Goal: Use online tool/utility

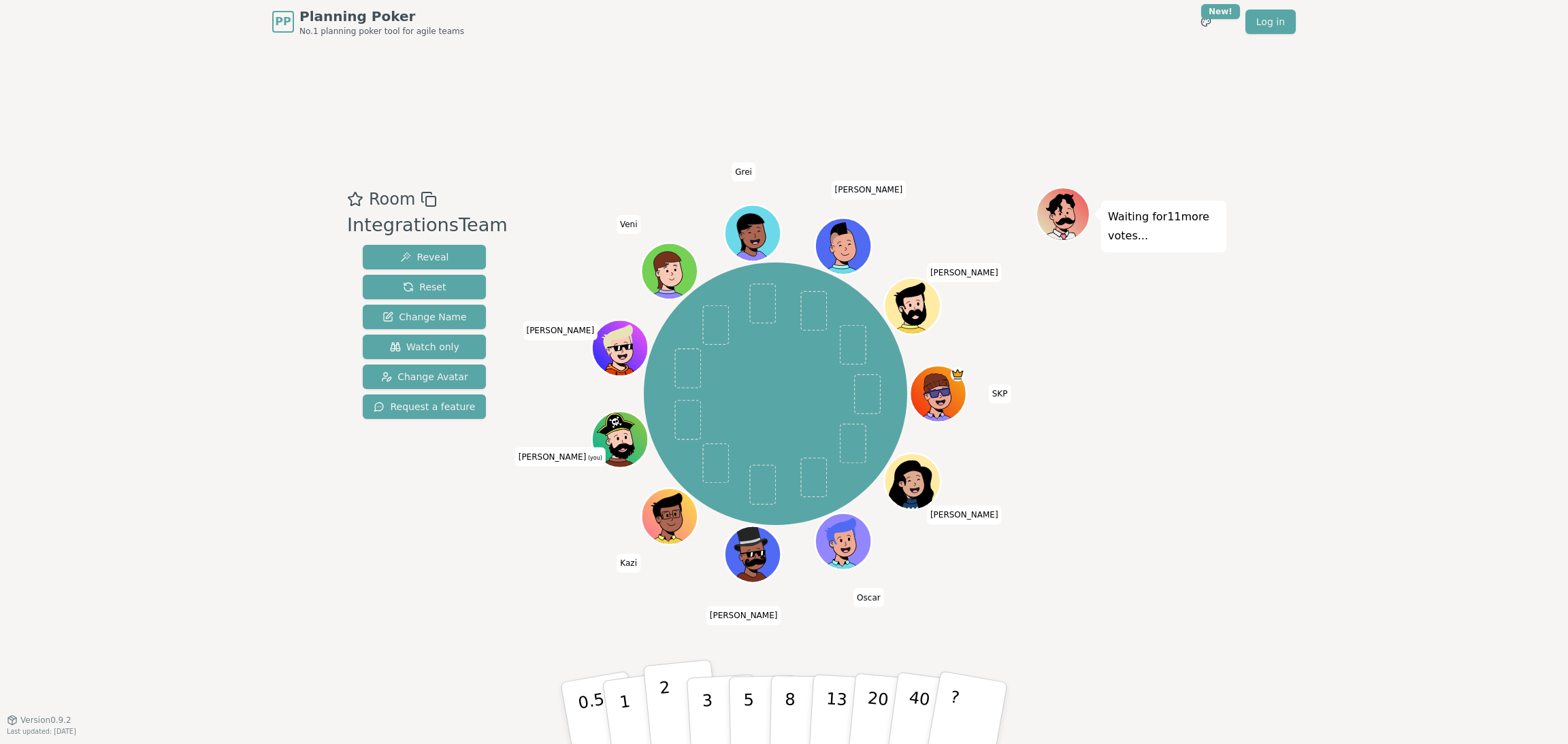
click at [663, 711] on p "2" at bounding box center [667, 715] width 18 height 74
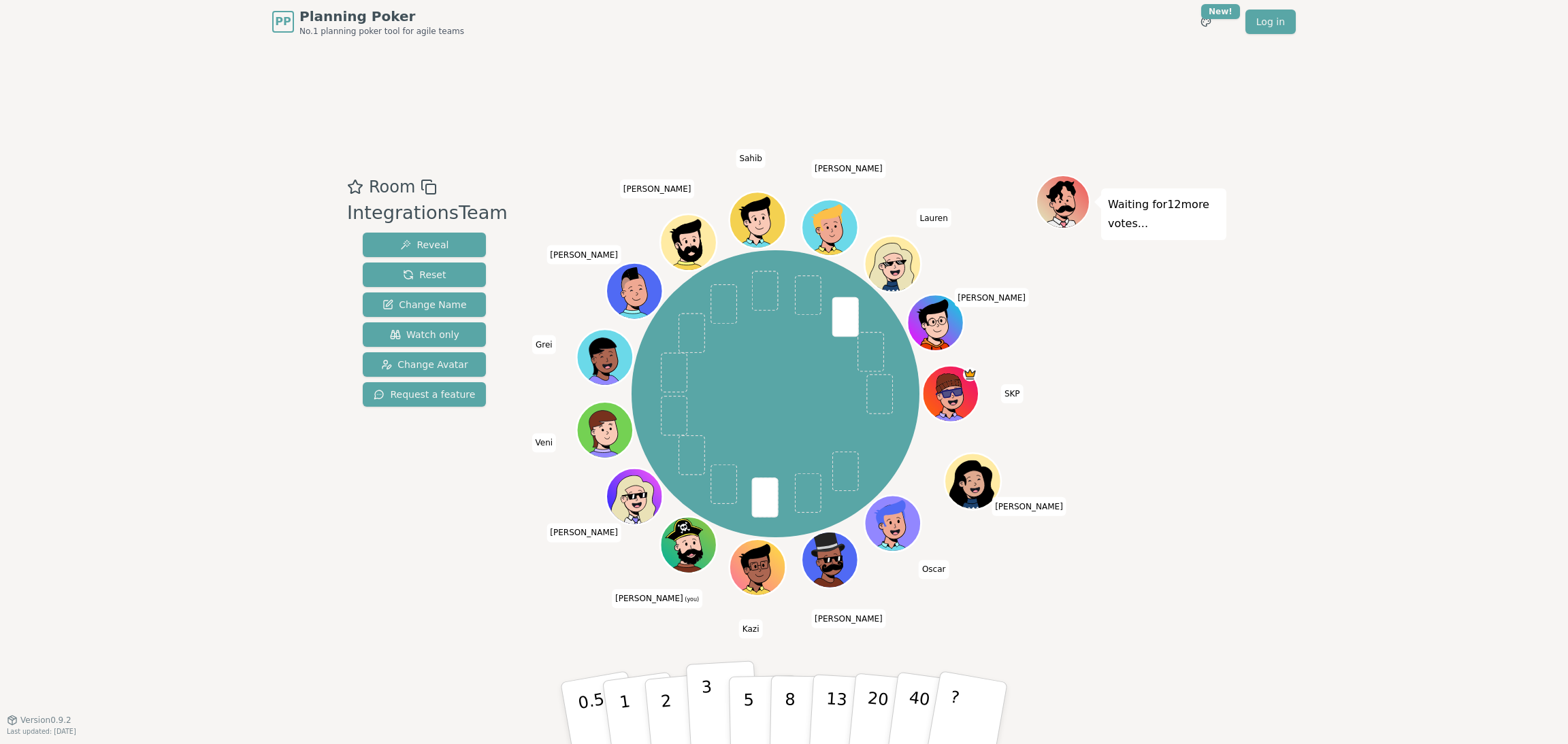
click at [705, 706] on p "3" at bounding box center [708, 715] width 15 height 74
